Goal: Transaction & Acquisition: Book appointment/travel/reservation

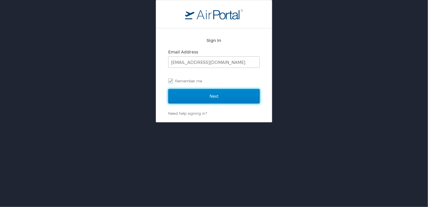
click at [215, 97] on input "Next" at bounding box center [213, 96] width 91 height 14
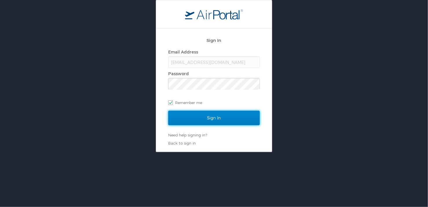
click at [211, 120] on input "Sign In" at bounding box center [213, 118] width 91 height 14
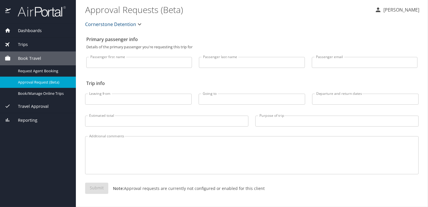
click at [39, 105] on span "Travel Approval" at bounding box center [30, 106] width 38 height 6
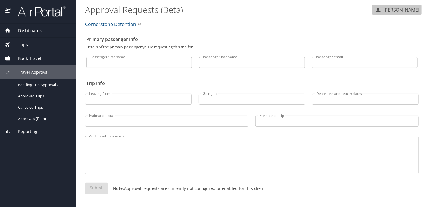
click at [387, 10] on p "[PERSON_NAME]" at bounding box center [400, 9] width 38 height 7
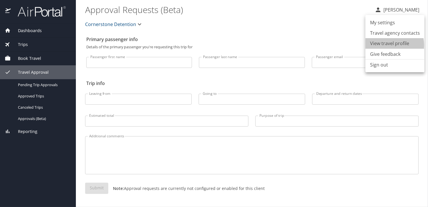
click at [384, 45] on li "View travel profile" at bounding box center [394, 43] width 59 height 10
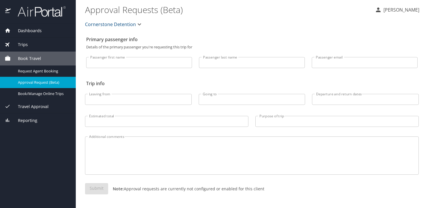
click at [30, 57] on span "Book Travel" at bounding box center [26, 58] width 30 height 6
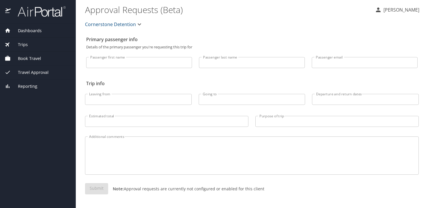
click at [30, 57] on span "Book Travel" at bounding box center [26, 58] width 30 height 6
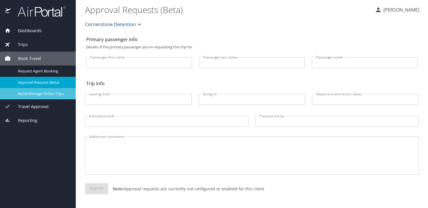
click at [38, 93] on span "Book/Manage Online Trips" at bounding box center [43, 93] width 51 height 5
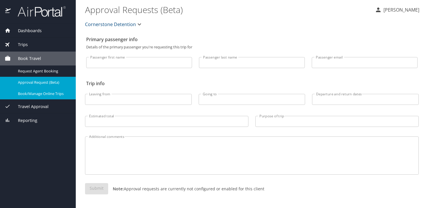
click at [39, 142] on div "Dashboards My Travel Dashboard Trips Current / Future Trips Past Trips Trips Mi…" at bounding box center [38, 116] width 76 height 184
click at [22, 41] on span "Trips" at bounding box center [19, 44] width 17 height 6
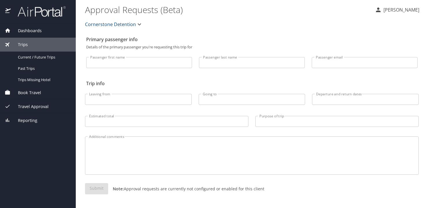
click at [39, 90] on span "Book Travel" at bounding box center [26, 92] width 30 height 6
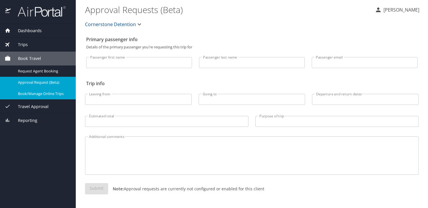
click at [58, 146] on div "Dashboards My Travel Dashboard Trips Current / Future Trips Past Trips Trips Mi…" at bounding box center [38, 116] width 76 height 184
drag, startPoint x: 58, startPoint y: 146, endPoint x: 38, endPoint y: 138, distance: 20.9
click at [38, 138] on div "Dashboards My Travel Dashboard Trips Current / Future Trips Past Trips Trips Mi…" at bounding box center [38, 116] width 76 height 184
click at [36, 31] on span "Dashboards" at bounding box center [26, 30] width 31 height 6
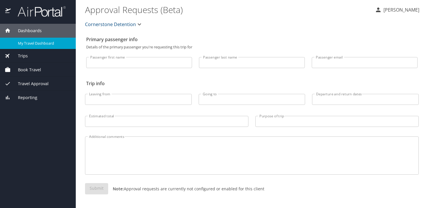
click at [38, 41] on span "My Travel Dashboard" at bounding box center [43, 43] width 51 height 5
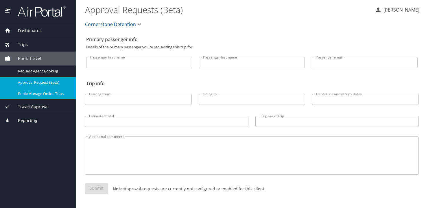
click at [30, 92] on span "Book/Manage Online Trips" at bounding box center [43, 93] width 51 height 5
